Goal: Find specific page/section: Find specific page/section

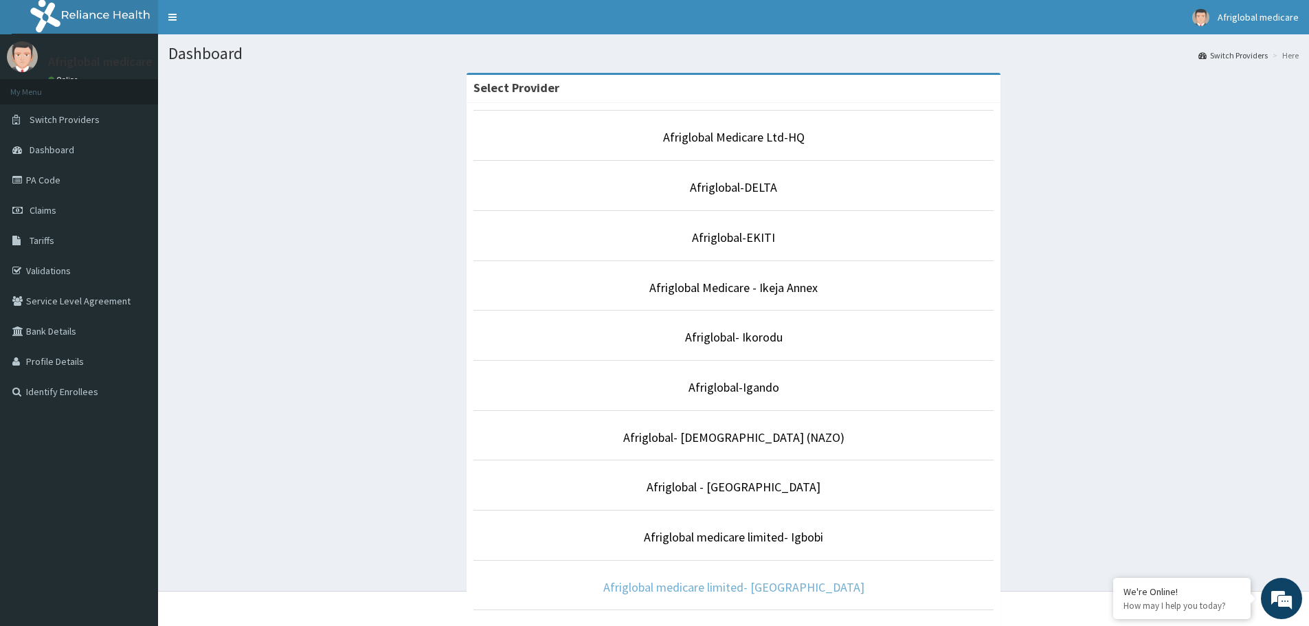
click at [773, 588] on link "Afriglobal medicare limited- [GEOGRAPHIC_DATA]" at bounding box center [733, 587] width 261 height 16
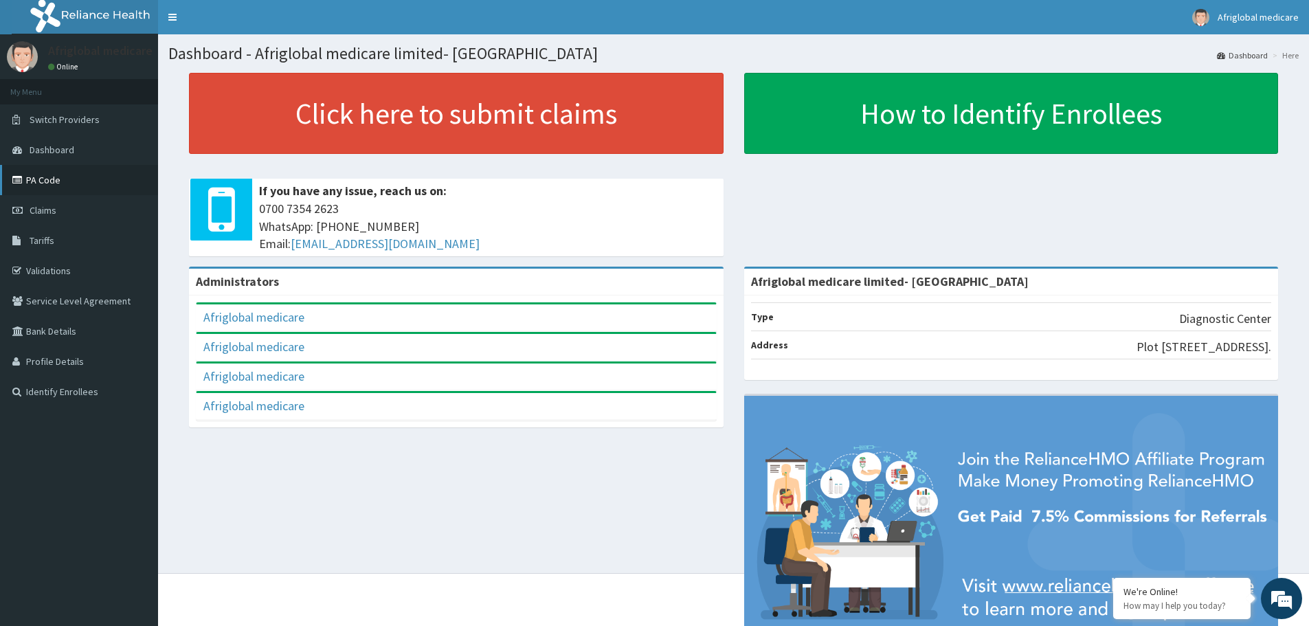
click at [54, 181] on link "PA Code" at bounding box center [79, 180] width 158 height 30
